Goal: Task Accomplishment & Management: Manage account settings

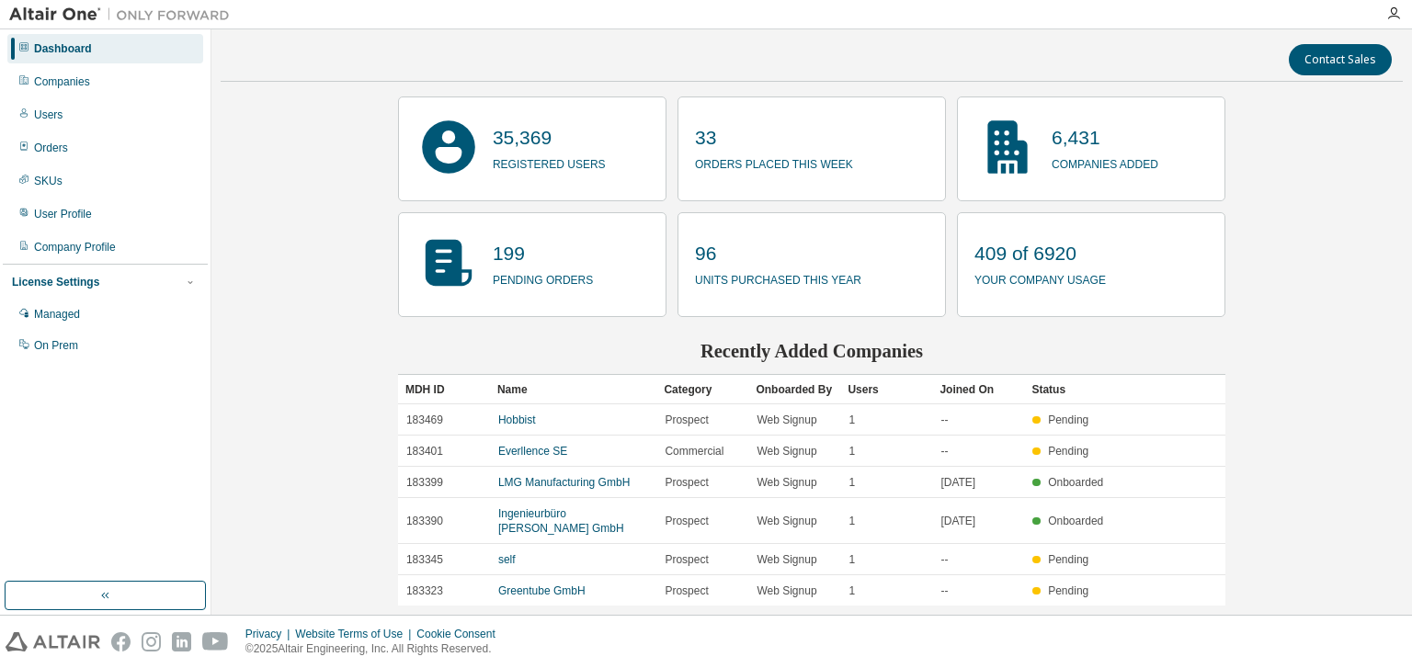
click at [67, 84] on div "Companies" at bounding box center [62, 81] width 56 height 15
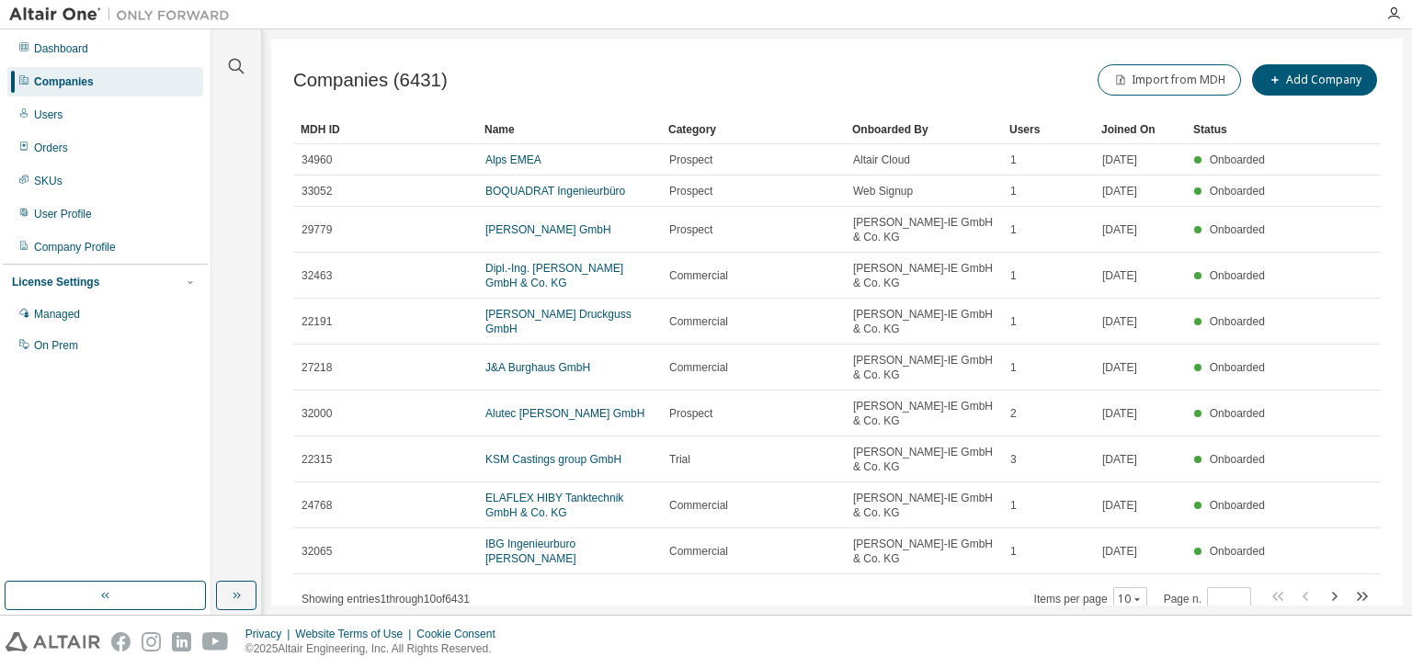
click at [63, 47] on div "Dashboard" at bounding box center [61, 48] width 54 height 15
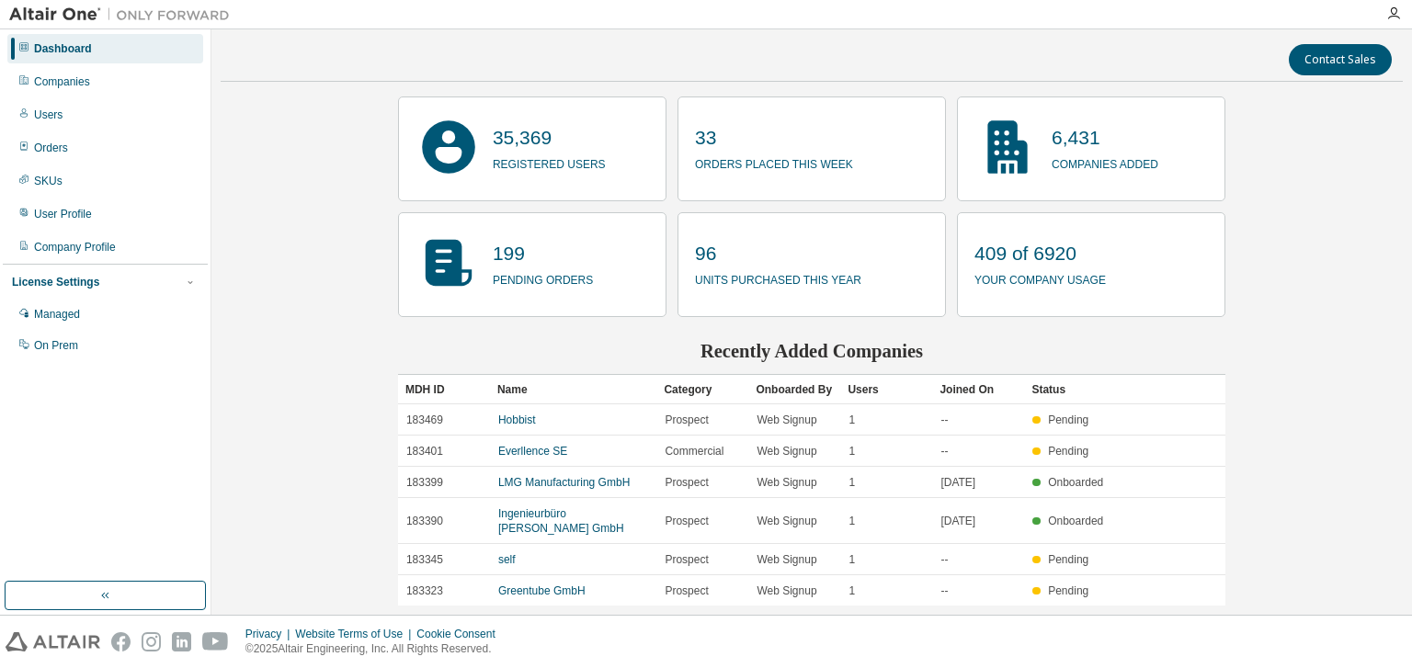
click at [69, 318] on div "Managed" at bounding box center [57, 314] width 46 height 15
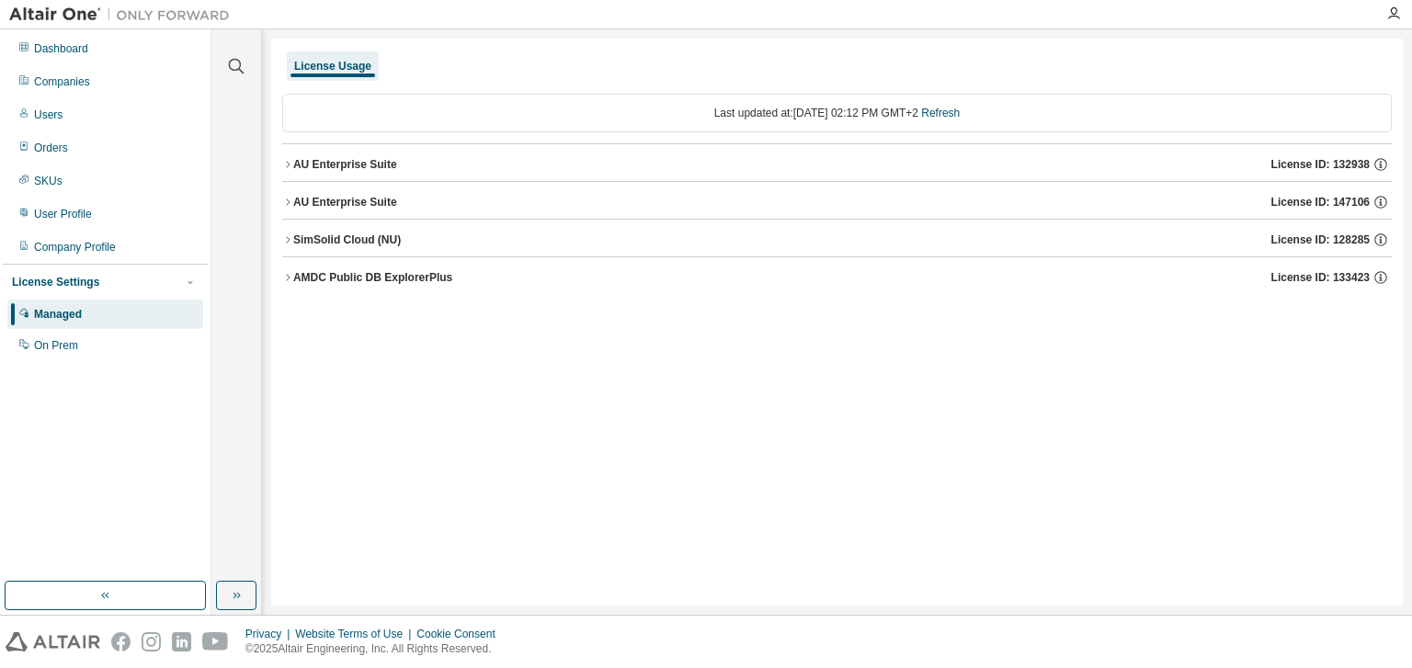
click at [463, 168] on div "AU Enterprise Suite License ID: 132938" at bounding box center [842, 164] width 1098 height 17
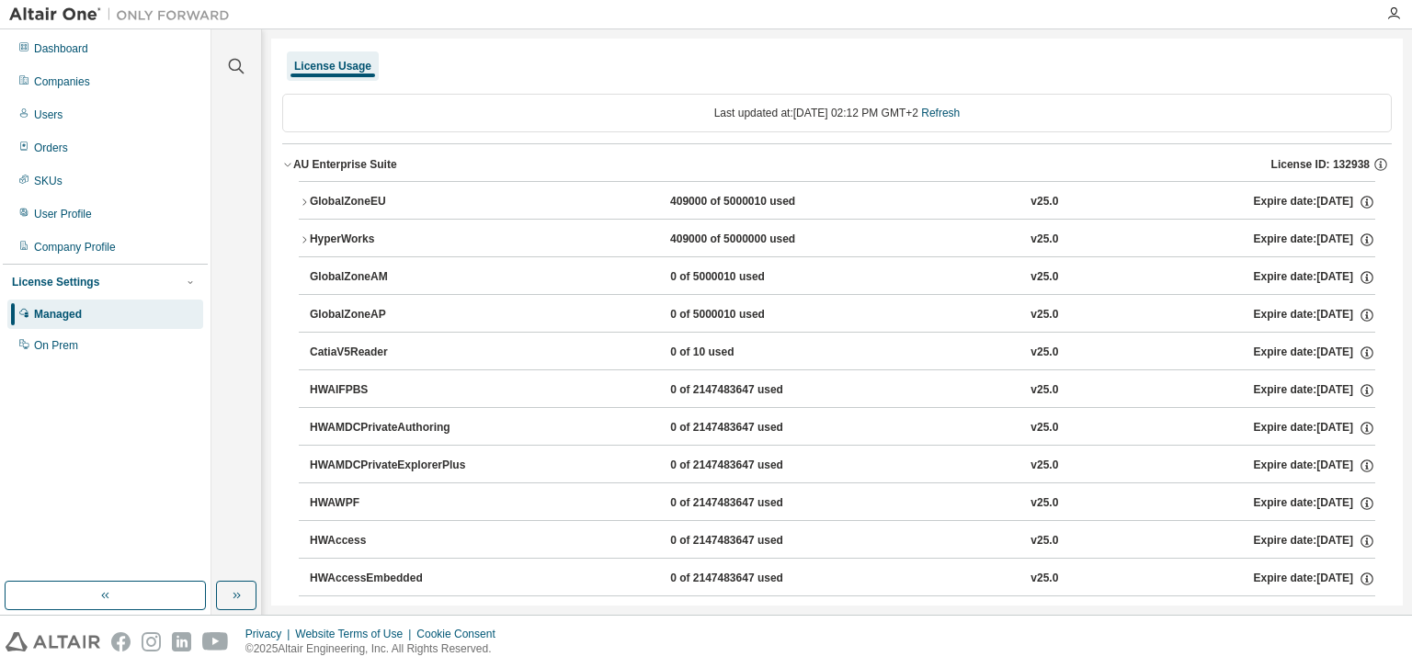
click at [88, 243] on div "Company Profile" at bounding box center [75, 247] width 82 height 15
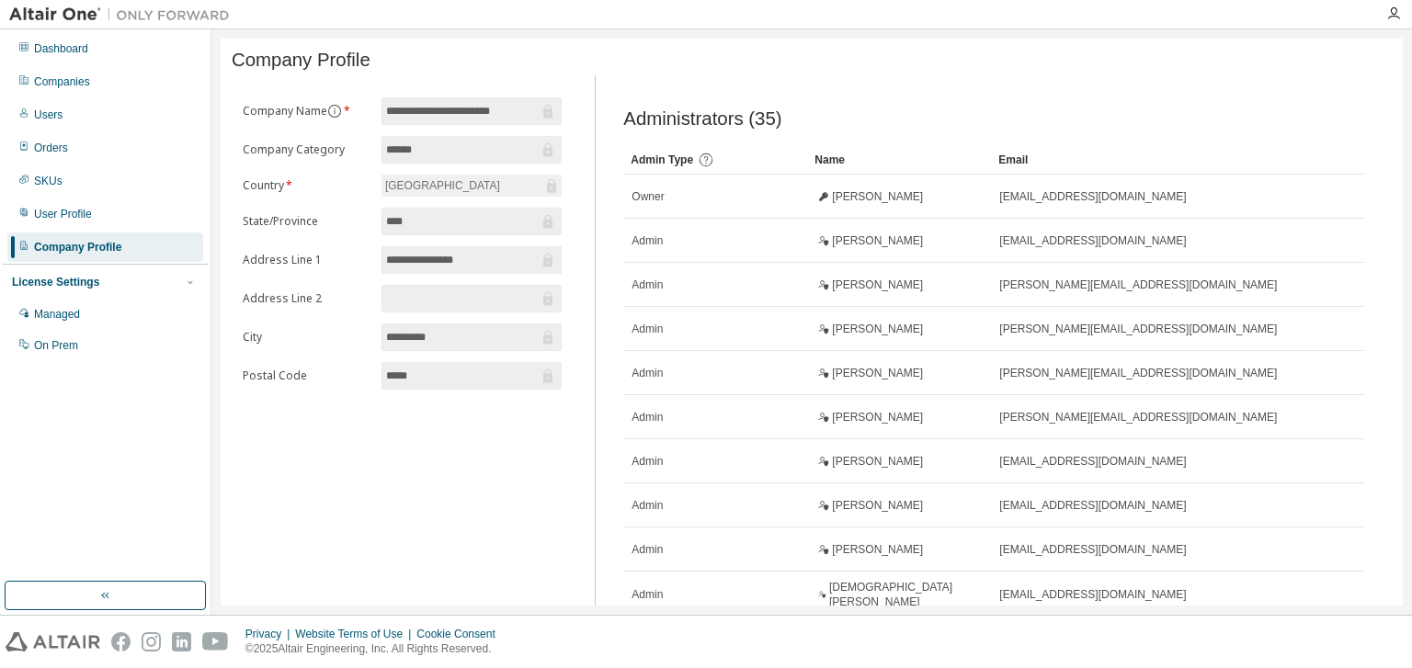
click at [63, 51] on div "Dashboard" at bounding box center [61, 48] width 54 height 15
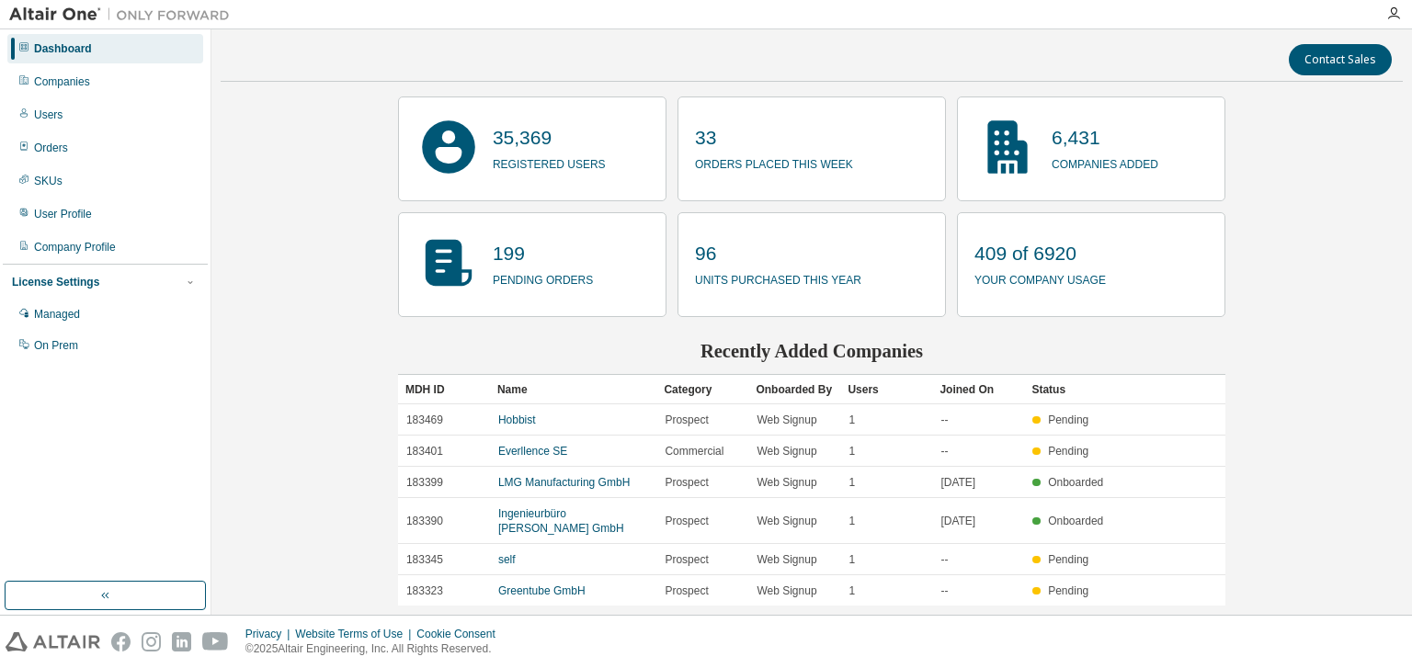
click at [1026, 164] on icon at bounding box center [1007, 147] width 66 height 66
click at [104, 593] on icon "button" at bounding box center [103, 596] width 4 height 6
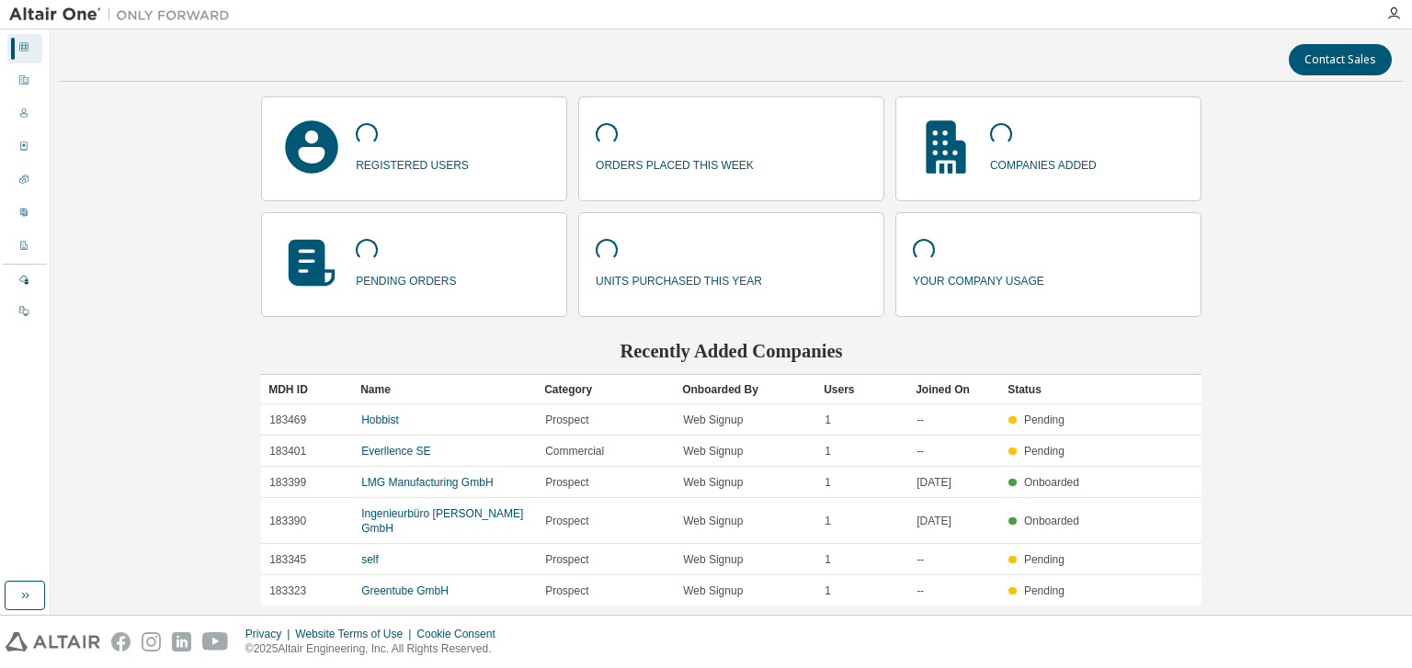
click at [32, 605] on button "button" at bounding box center [25, 595] width 40 height 29
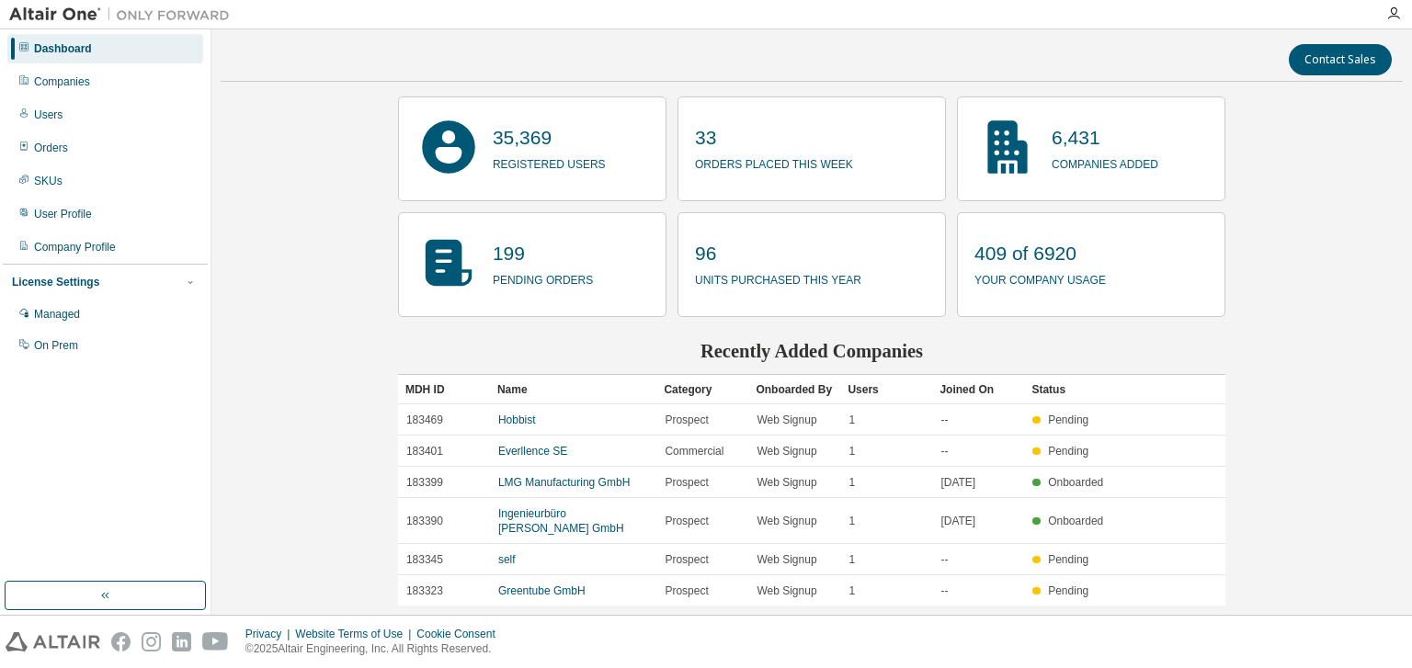
click at [96, 73] on div "Companies" at bounding box center [105, 81] width 196 height 29
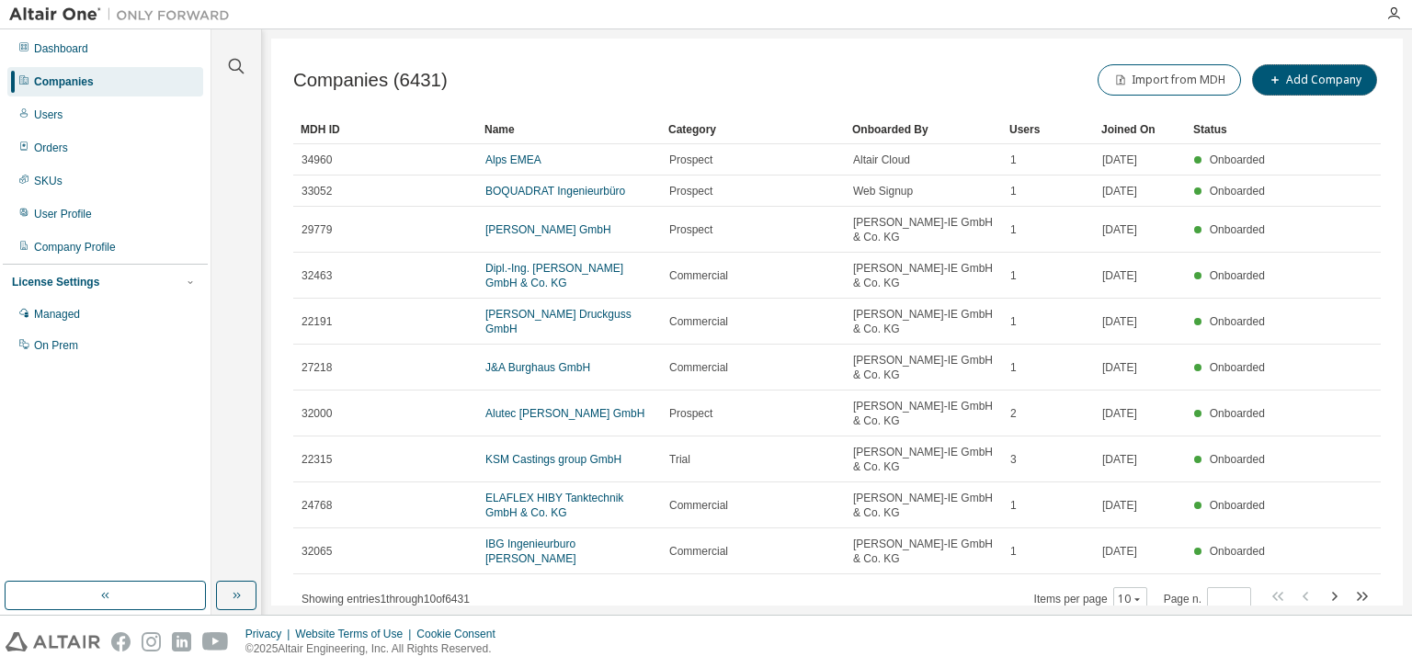
click at [1299, 87] on button "Add Company" at bounding box center [1314, 79] width 125 height 31
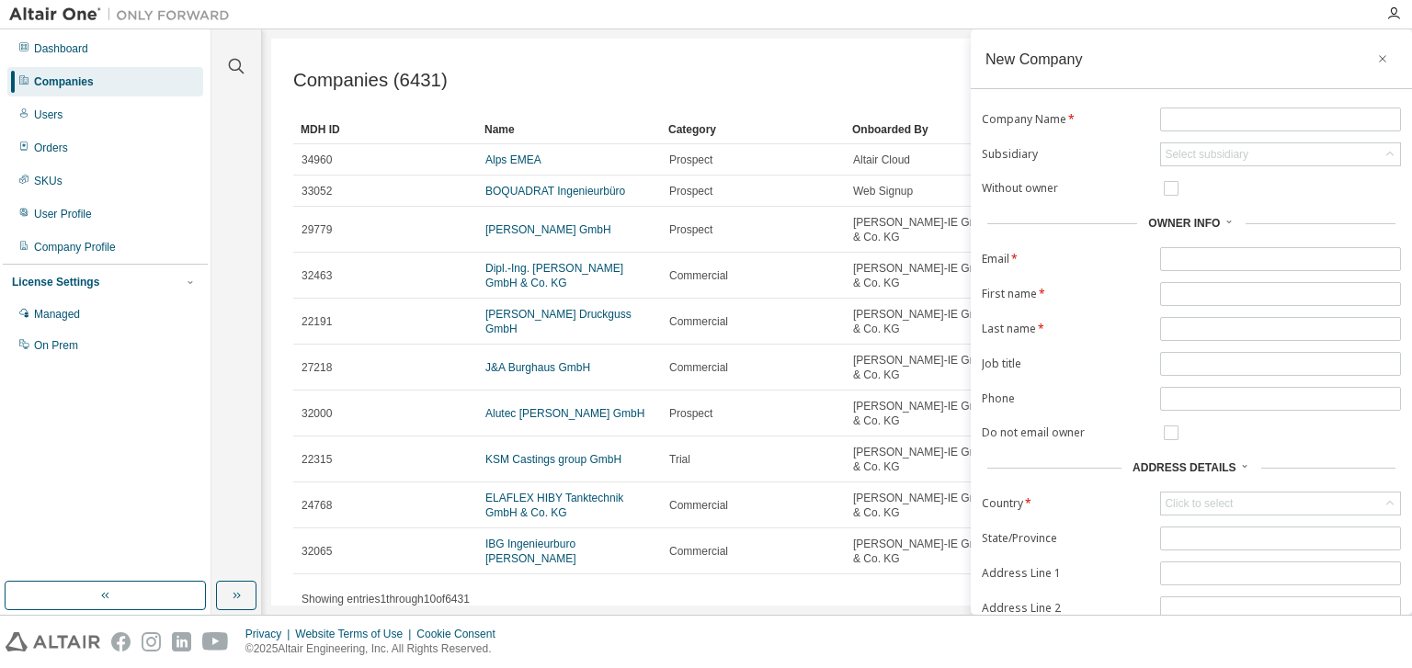
click at [1367, 70] on button "button" at bounding box center [1381, 58] width 29 height 29
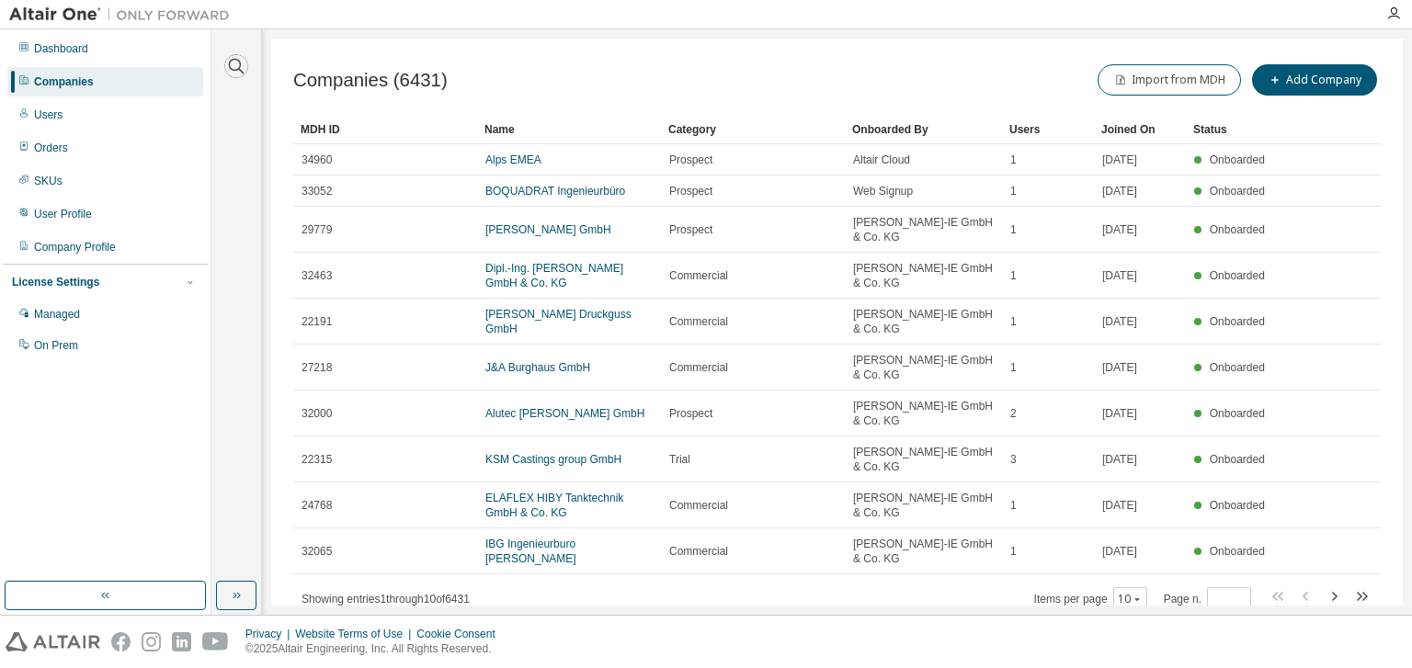
click at [229, 66] on icon "button" at bounding box center [237, 67] width 16 height 16
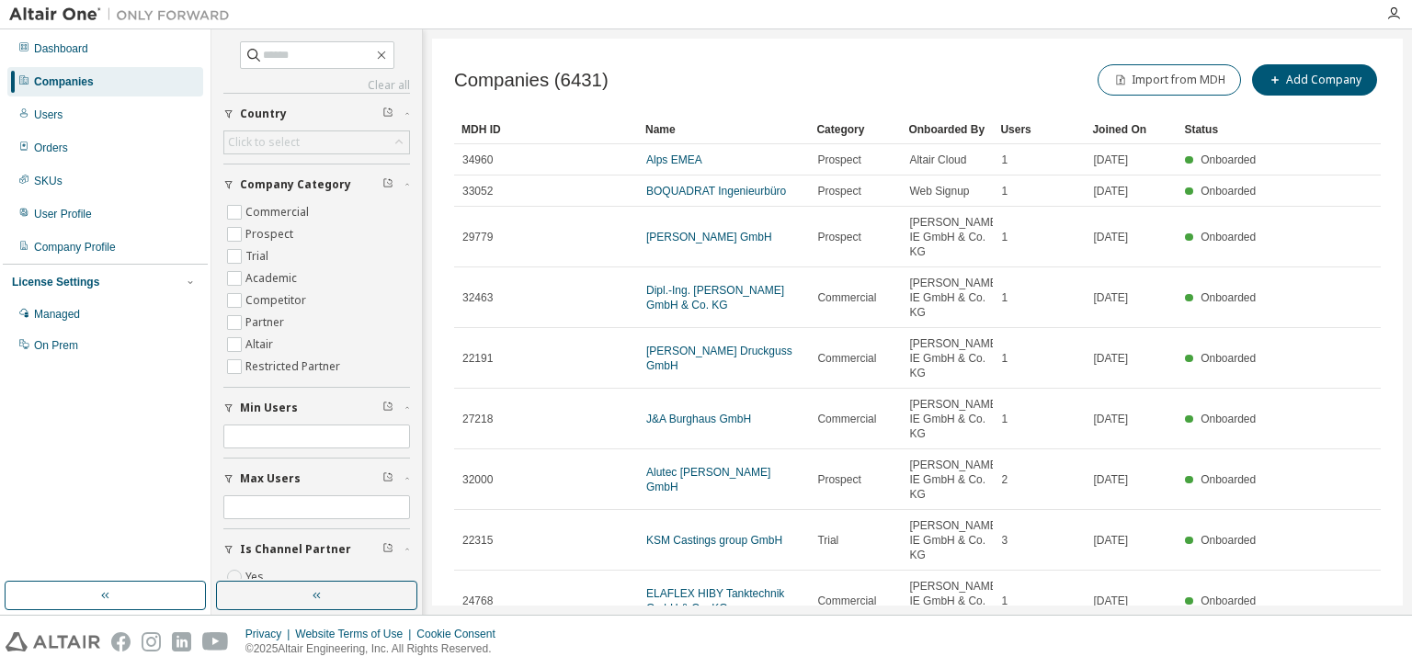
scroll to position [3, 0]
click at [275, 59] on input "text" at bounding box center [318, 52] width 110 height 18
type input "****"
